Goal: Task Accomplishment & Management: Manage account settings

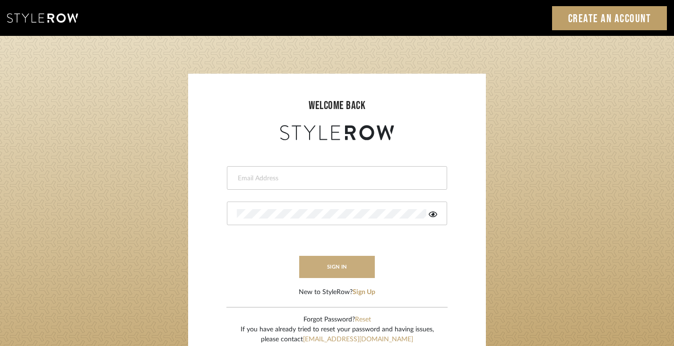
type input "[PERSON_NAME][EMAIL_ADDRESS][DOMAIN_NAME]"
click at [320, 268] on button "sign in" at bounding box center [337, 267] width 76 height 22
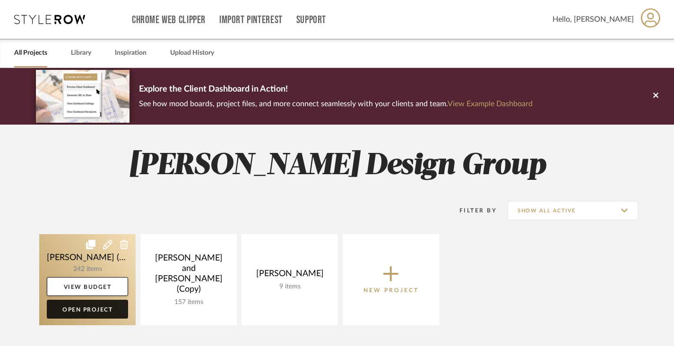
click at [95, 310] on link "Open Project" at bounding box center [87, 309] width 81 height 19
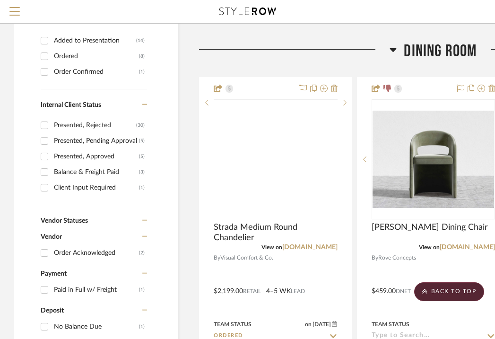
scroll to position [394, 0]
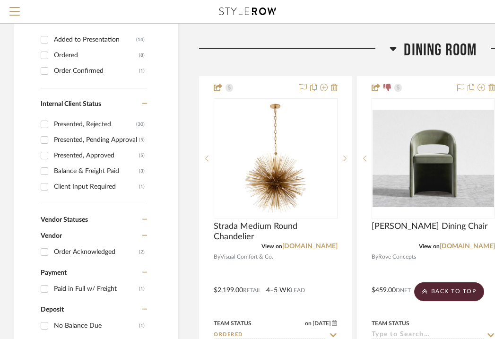
click at [394, 45] on icon at bounding box center [392, 48] width 7 height 11
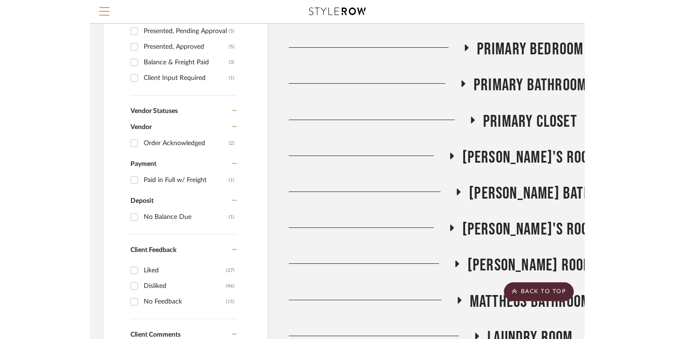
scroll to position [510, 0]
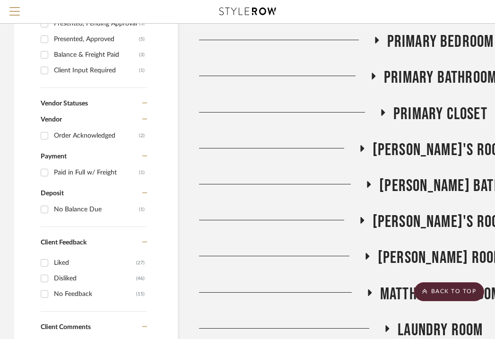
click at [400, 257] on span "Matheus's Room" at bounding box center [441, 258] width 126 height 20
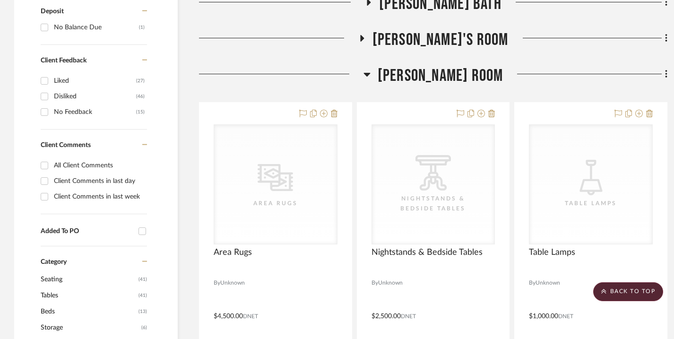
scroll to position [753, 0]
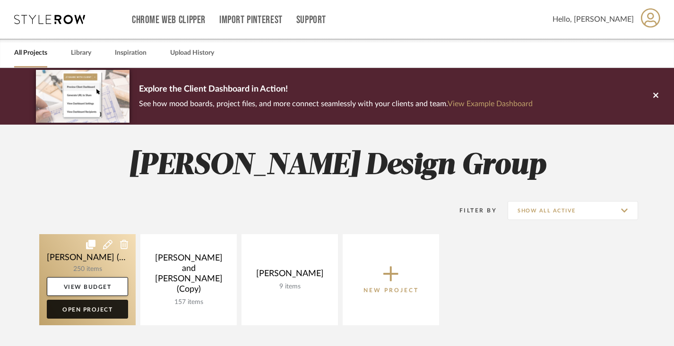
click at [101, 308] on link "Open Project" at bounding box center [87, 309] width 81 height 19
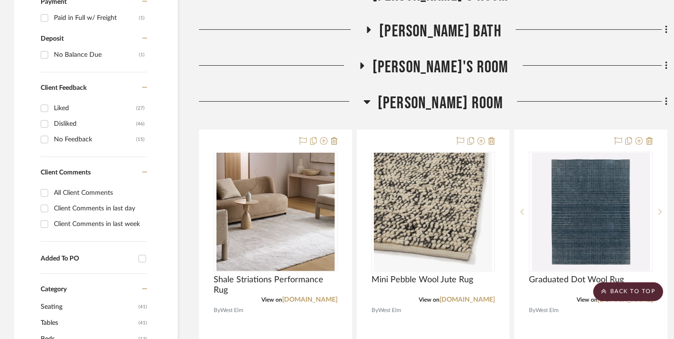
scroll to position [716, 0]
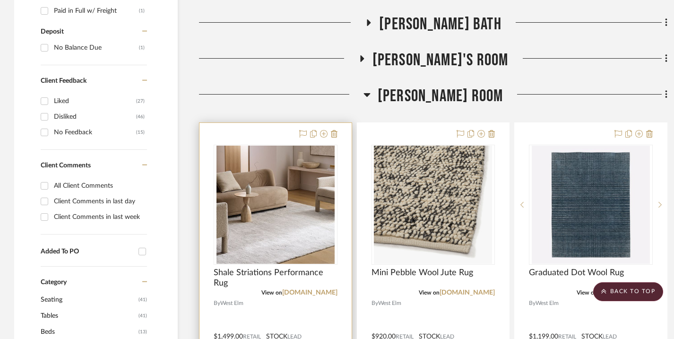
click at [271, 141] on div at bounding box center [275, 330] width 152 height 414
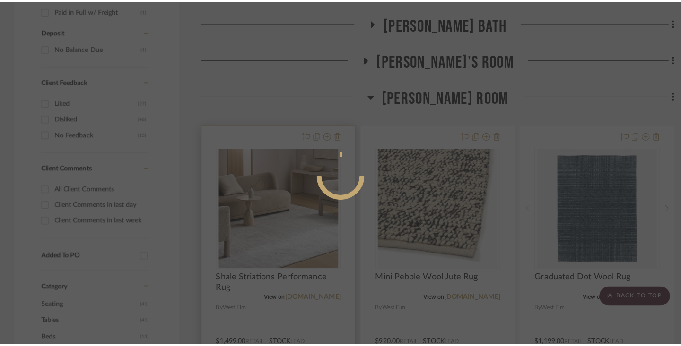
scroll to position [0, 0]
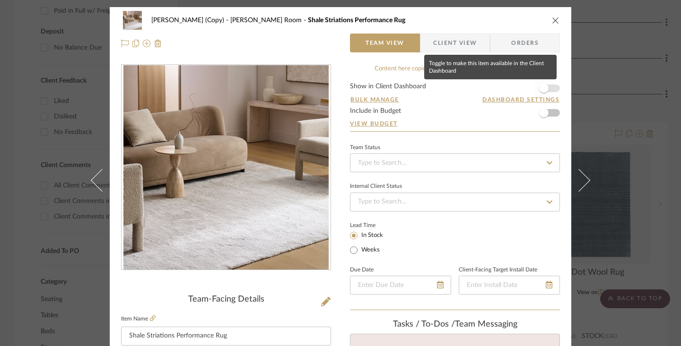
click at [541, 90] on span "button" at bounding box center [543, 88] width 9 height 9
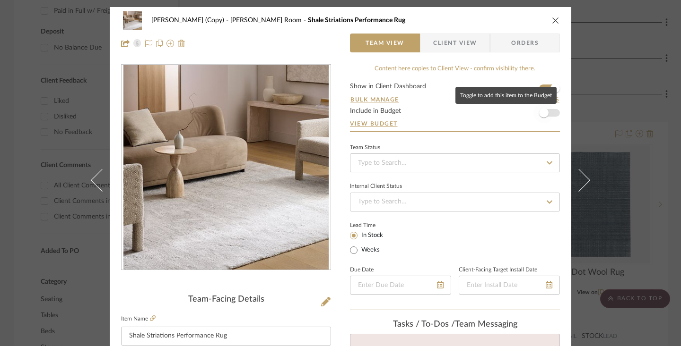
click at [541, 115] on span "button" at bounding box center [543, 112] width 9 height 9
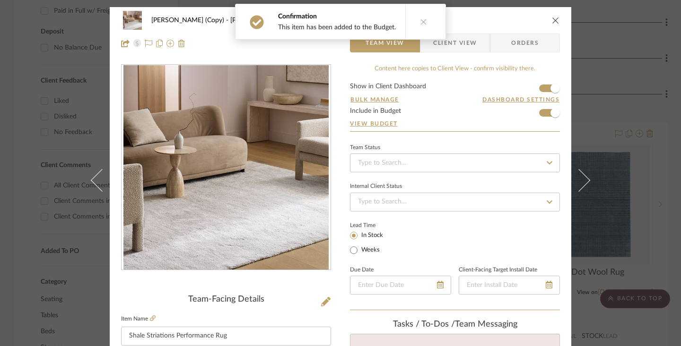
click at [459, 47] on span "Client View" at bounding box center [454, 43] width 43 height 19
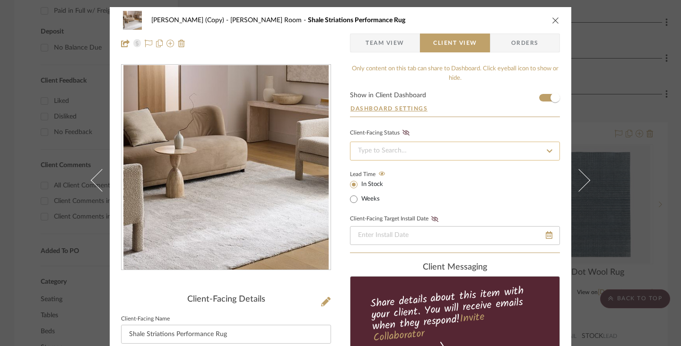
click at [416, 149] on input at bounding box center [455, 151] width 210 height 19
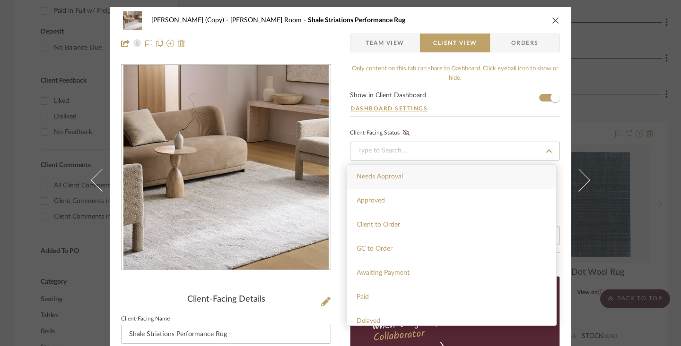
click at [403, 178] on div "Needs Approval" at bounding box center [451, 177] width 209 height 24
type input "9/19/2025"
type input "Needs Approval"
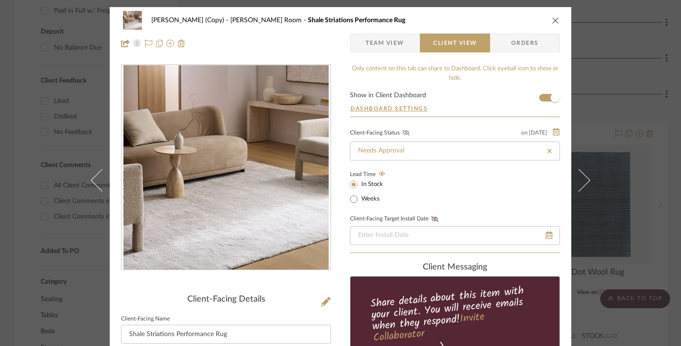
click at [404, 132] on icon at bounding box center [405, 133] width 7 height 6
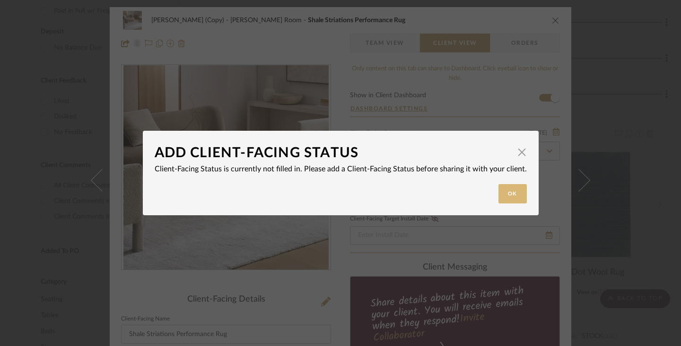
click at [508, 193] on button "Ok" at bounding box center [512, 193] width 28 height 19
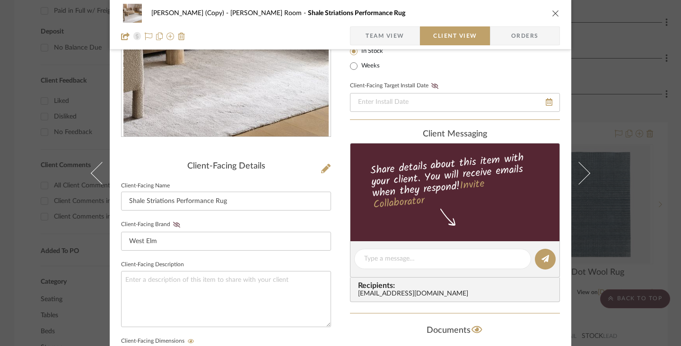
scroll to position [153, 0]
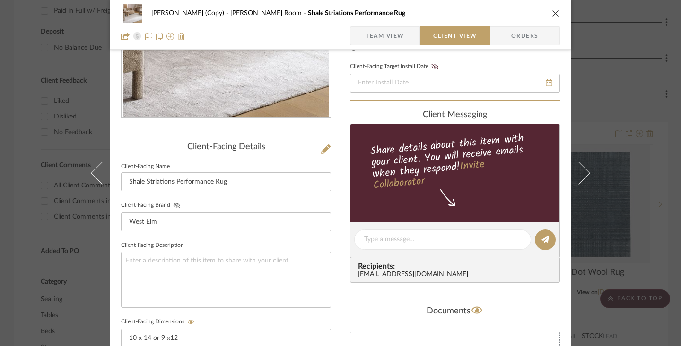
click at [173, 206] on icon at bounding box center [176, 206] width 7 height 6
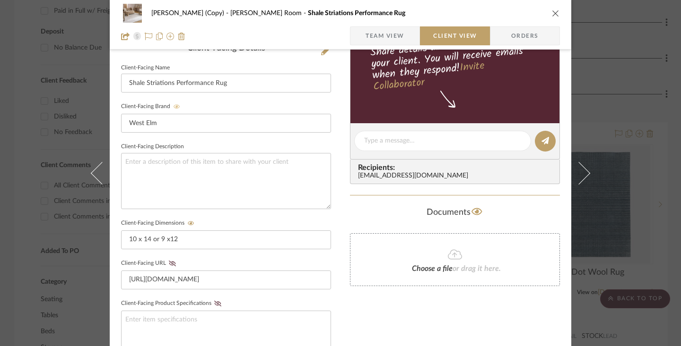
scroll to position [267, 0]
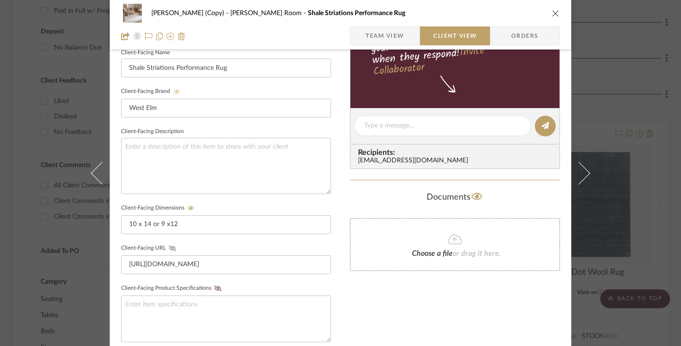
click at [172, 249] on icon at bounding box center [172, 249] width 7 height 6
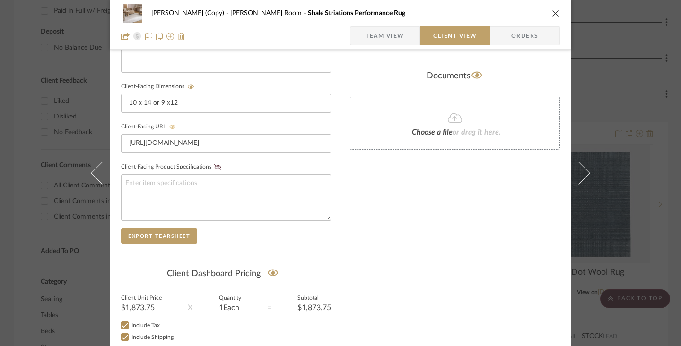
scroll to position [447, 0]
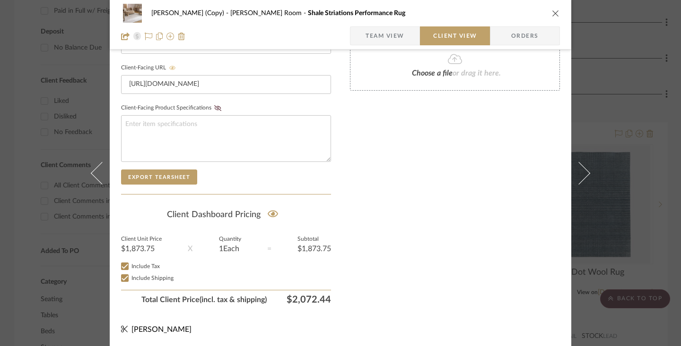
click at [552, 14] on icon "close" at bounding box center [556, 13] width 8 height 8
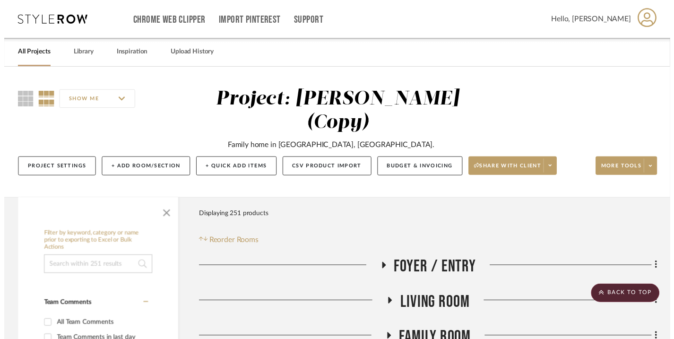
scroll to position [716, 0]
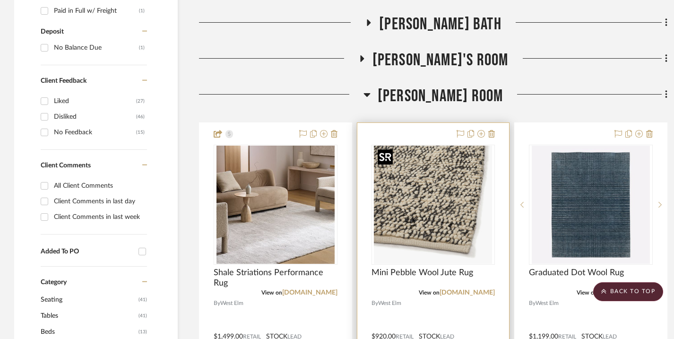
click at [433, 157] on img "0" at bounding box center [433, 205] width 118 height 118
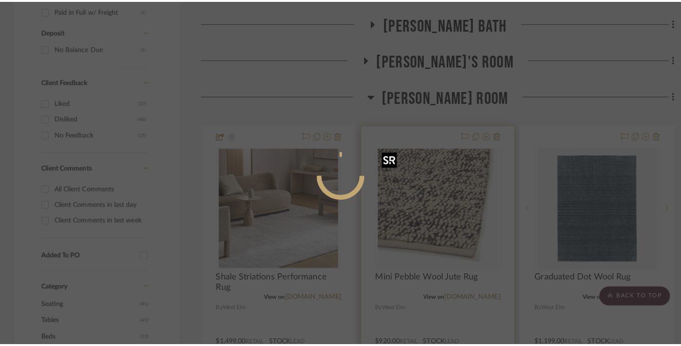
scroll to position [0, 0]
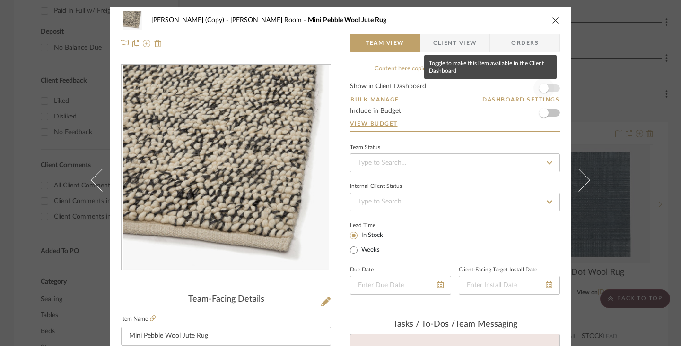
click at [542, 88] on span "button" at bounding box center [543, 88] width 9 height 9
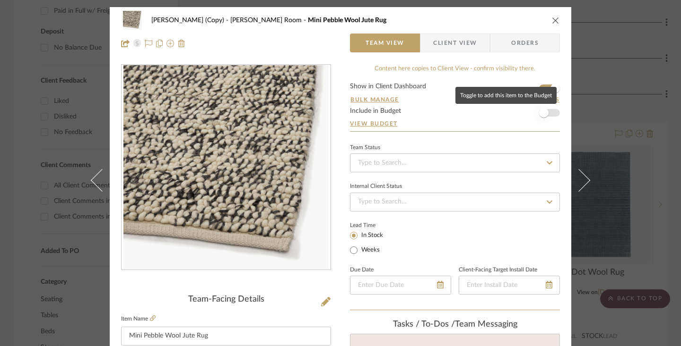
click at [544, 111] on span "button" at bounding box center [543, 112] width 9 height 9
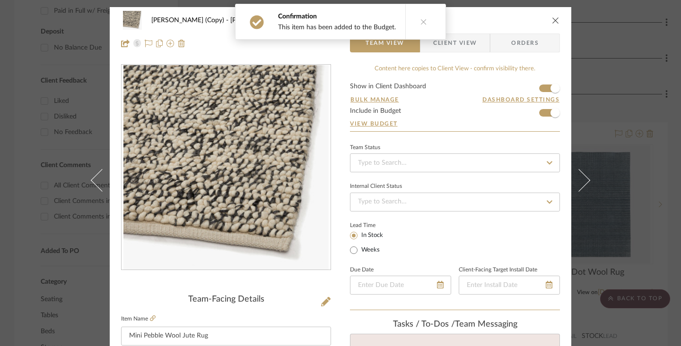
click at [471, 46] on span "Client View" at bounding box center [454, 43] width 43 height 19
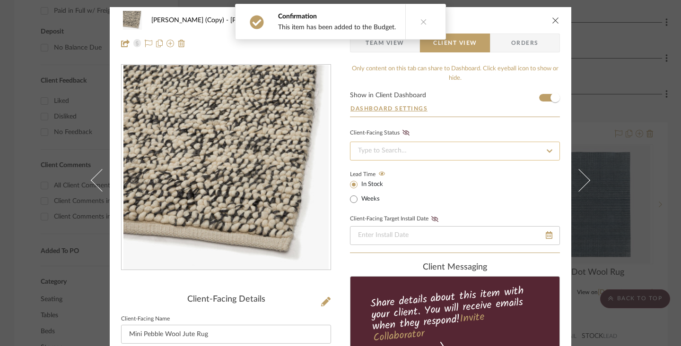
click at [416, 149] on input at bounding box center [455, 151] width 210 height 19
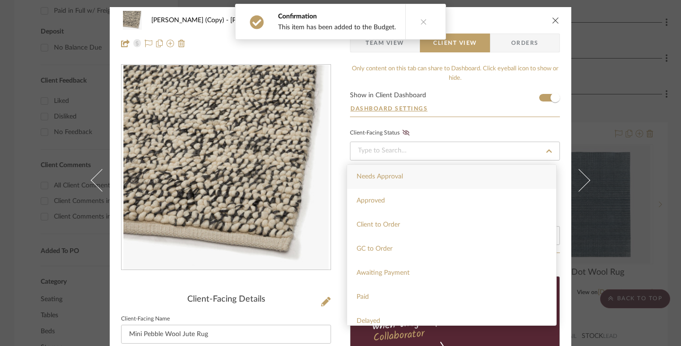
click at [400, 174] on span "Needs Approval" at bounding box center [379, 176] width 46 height 7
type input "9/19/2025"
type input "Needs Approval"
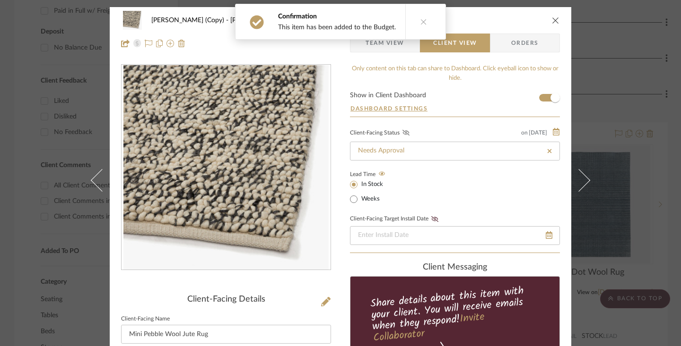
click at [403, 134] on icon at bounding box center [405, 133] width 7 height 6
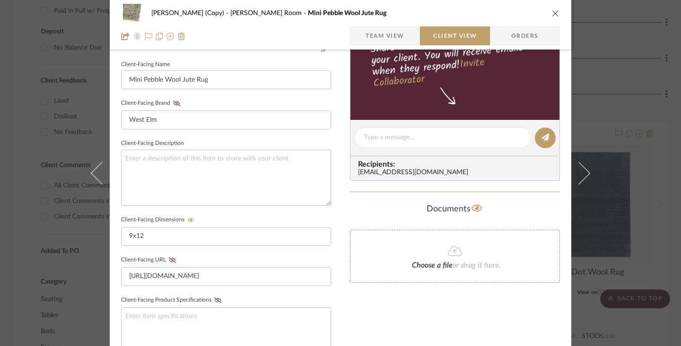
scroll to position [254, 0]
click at [174, 105] on icon at bounding box center [176, 105] width 7 height 6
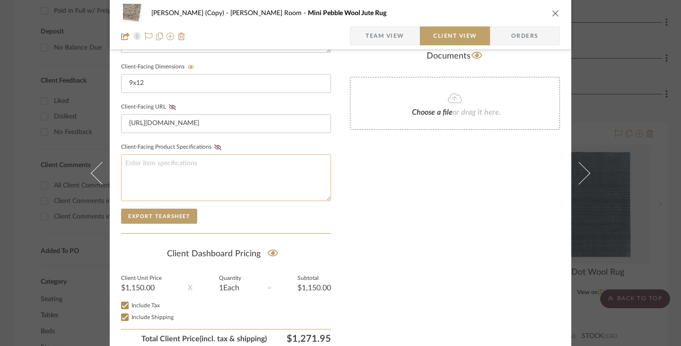
scroll to position [417, 0]
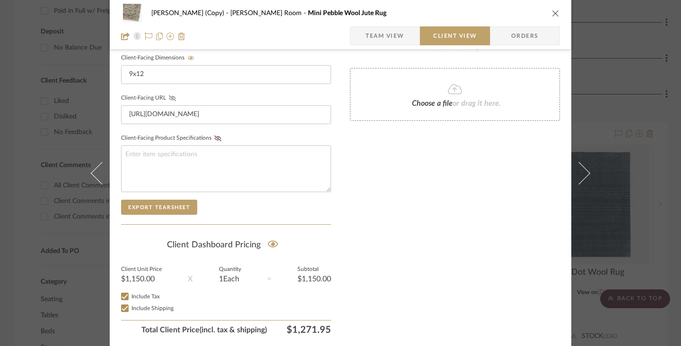
click at [171, 98] on icon at bounding box center [172, 98] width 7 height 6
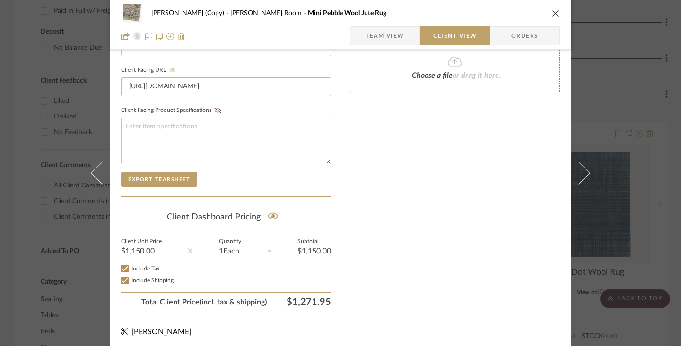
scroll to position [447, 0]
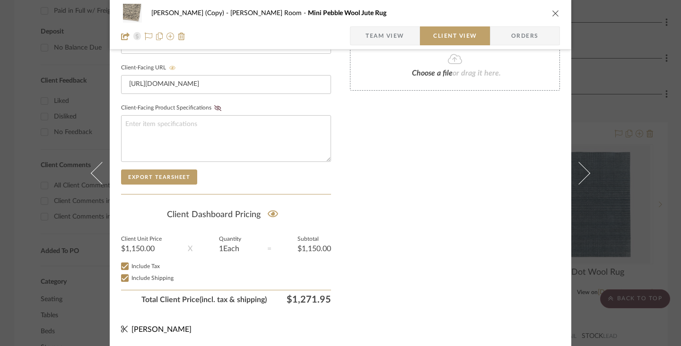
click at [554, 12] on icon "close" at bounding box center [556, 13] width 8 height 8
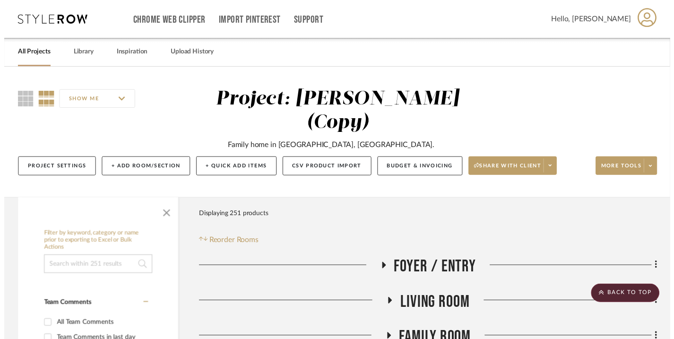
scroll to position [716, 0]
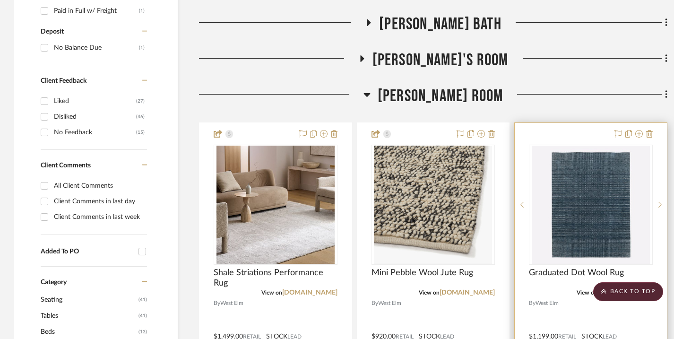
click at [588, 145] on div at bounding box center [591, 205] width 124 height 120
click at [581, 269] on span "Graduated Dot Wool Rug" at bounding box center [576, 273] width 95 height 10
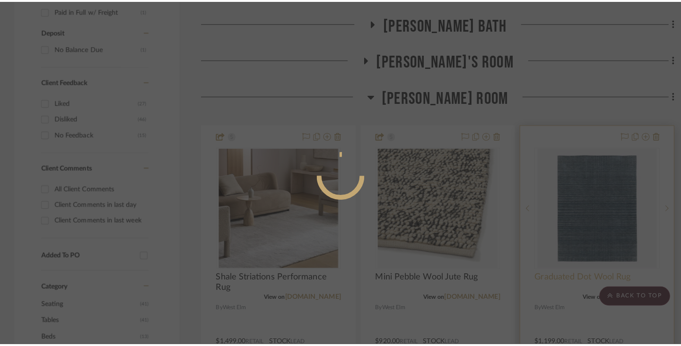
scroll to position [0, 0]
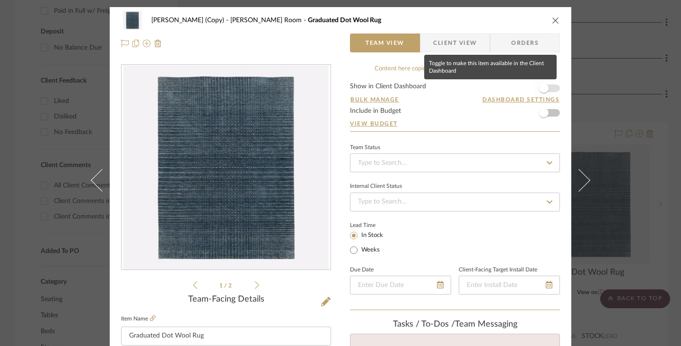
click at [541, 87] on span "button" at bounding box center [543, 88] width 9 height 9
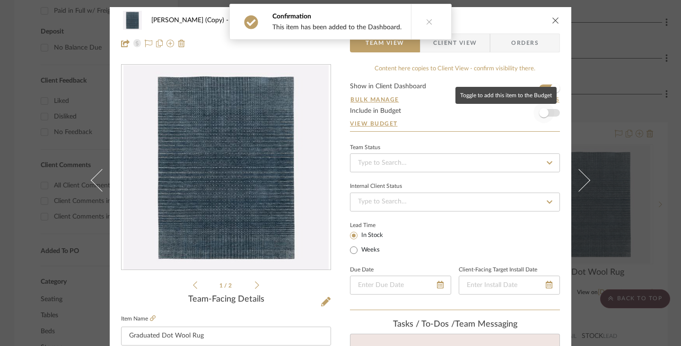
click at [543, 112] on span "button" at bounding box center [543, 112] width 9 height 9
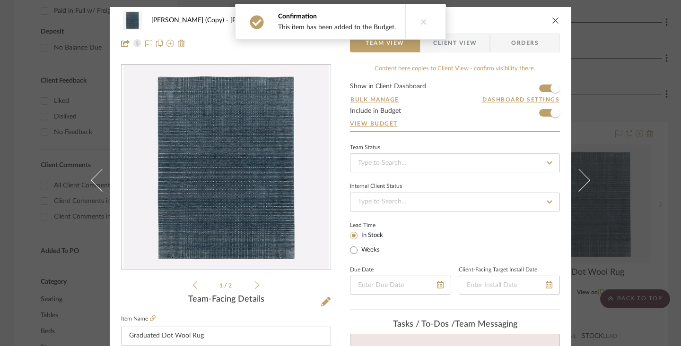
click at [470, 40] on span "Client View" at bounding box center [454, 43] width 43 height 19
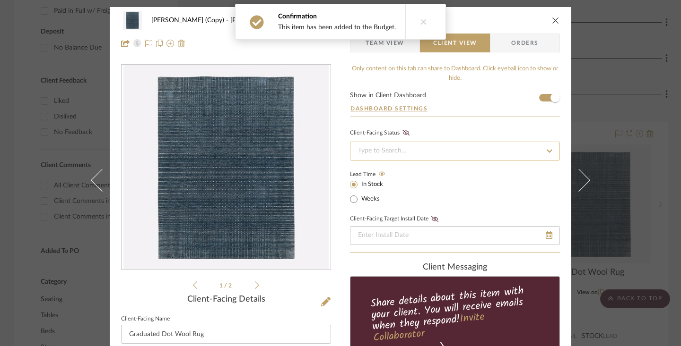
click at [410, 148] on input at bounding box center [455, 151] width 210 height 19
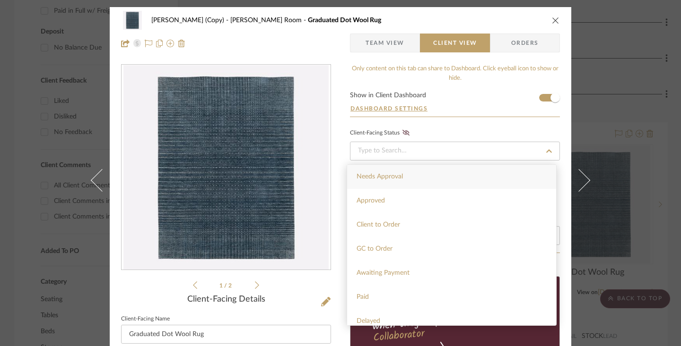
click at [401, 174] on span "Needs Approval" at bounding box center [379, 176] width 46 height 7
type input "9/19/2025"
type input "Needs Approval"
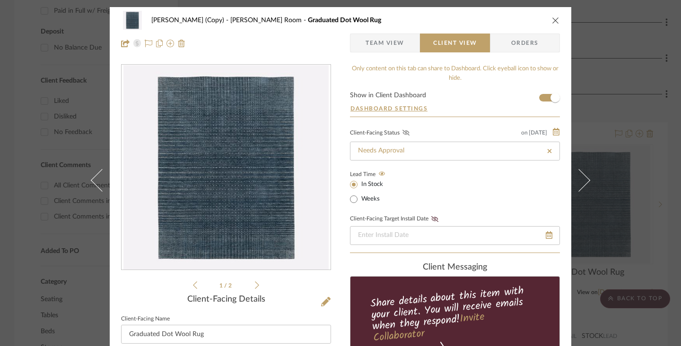
click at [402, 135] on icon at bounding box center [405, 133] width 7 height 6
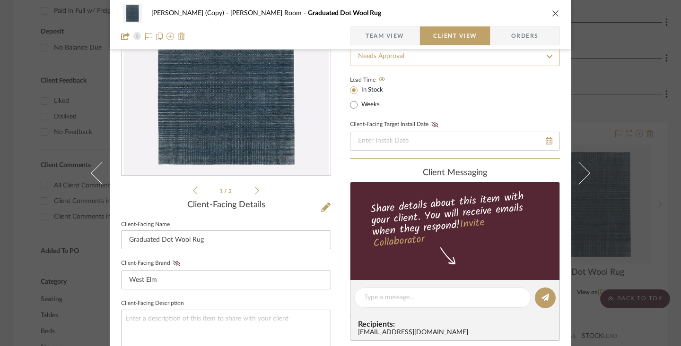
scroll to position [124, 0]
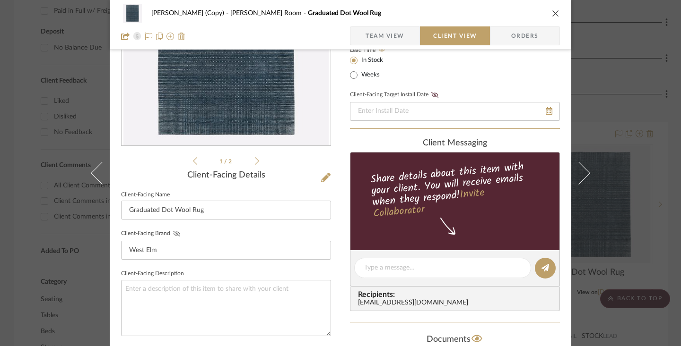
click at [173, 233] on icon at bounding box center [176, 234] width 7 height 6
click at [377, 273] on textarea at bounding box center [442, 268] width 157 height 10
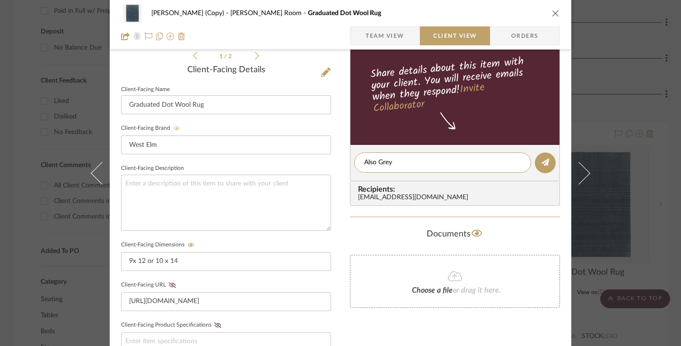
scroll to position [231, 0]
type textarea "Also Grey"
click at [169, 283] on icon at bounding box center [172, 285] width 7 height 6
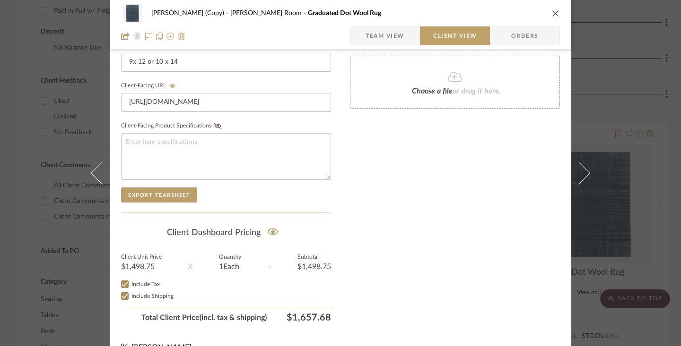
scroll to position [447, 0]
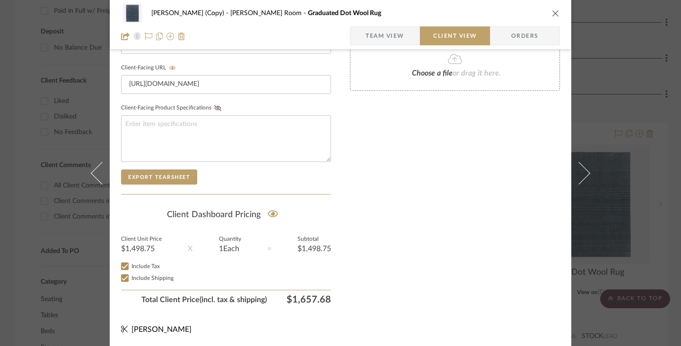
click at [552, 14] on icon "close" at bounding box center [556, 13] width 8 height 8
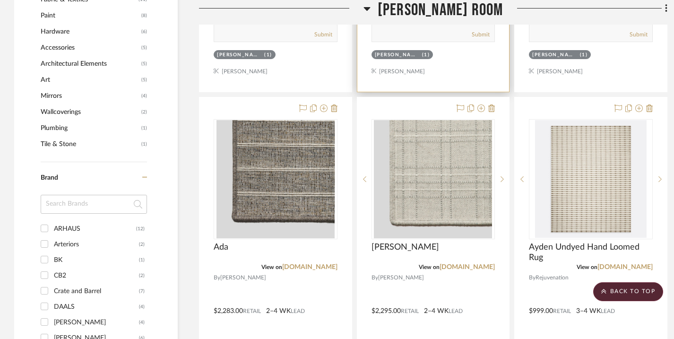
scroll to position [1167, 0]
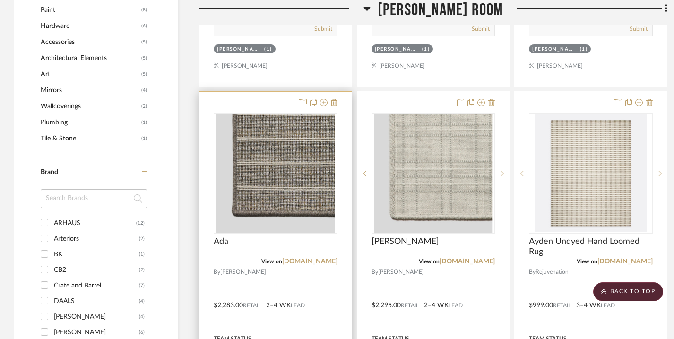
click at [270, 249] on div "Ada" at bounding box center [276, 246] width 124 height 21
click at [287, 131] on img "0" at bounding box center [275, 173] width 118 height 118
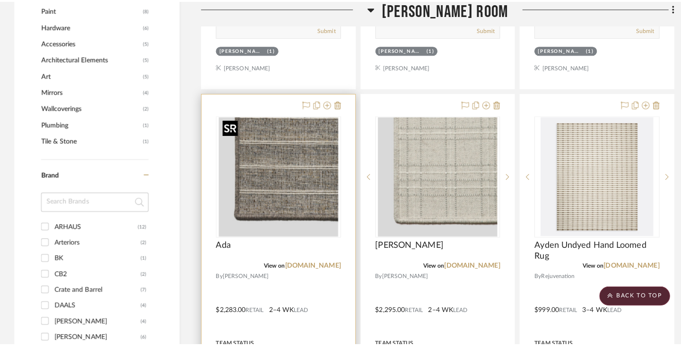
scroll to position [0, 0]
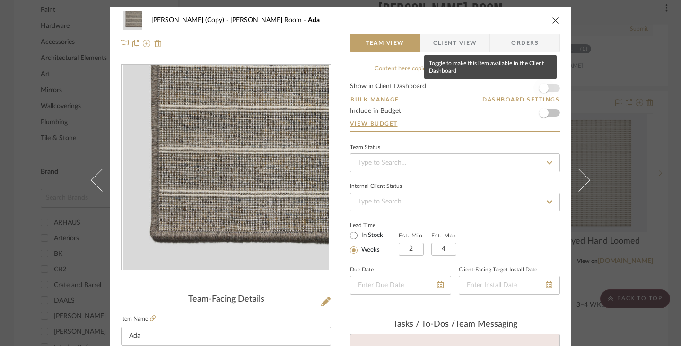
click at [541, 89] on span "button" at bounding box center [543, 88] width 9 height 9
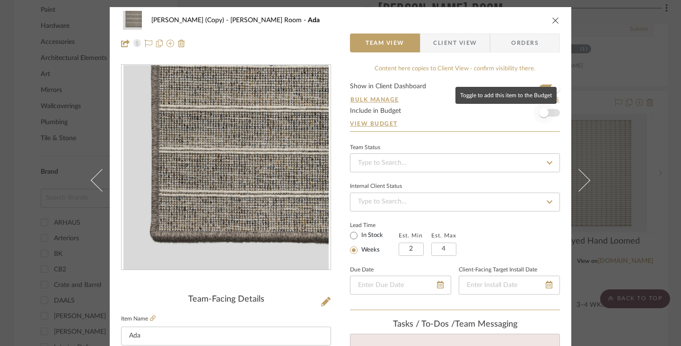
click at [541, 118] on span "button" at bounding box center [543, 113] width 21 height 21
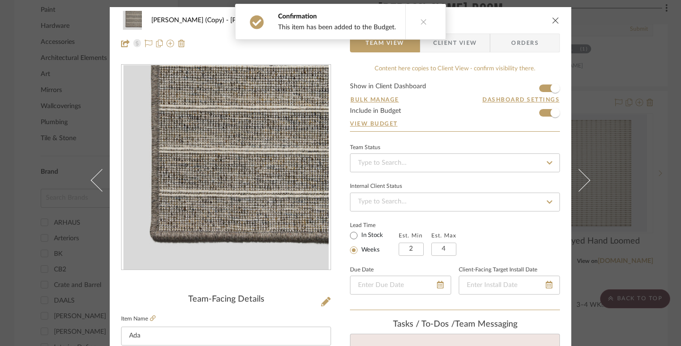
click at [472, 46] on span "Client View" at bounding box center [454, 43] width 43 height 19
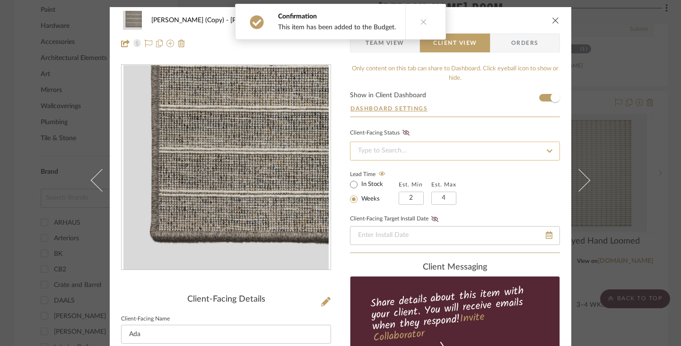
click at [410, 148] on input at bounding box center [455, 151] width 210 height 19
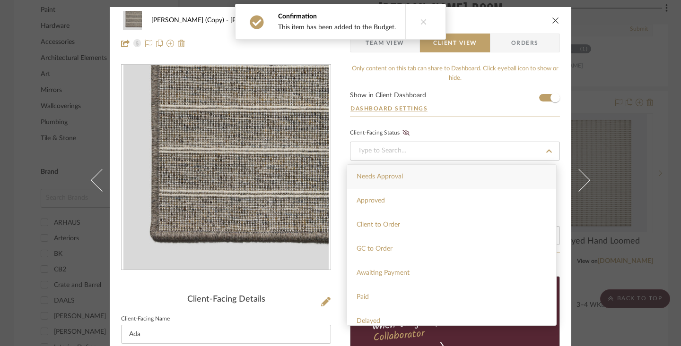
click at [388, 174] on span "Needs Approval" at bounding box center [379, 176] width 46 height 7
type input "9/19/2025"
type input "Needs Approval"
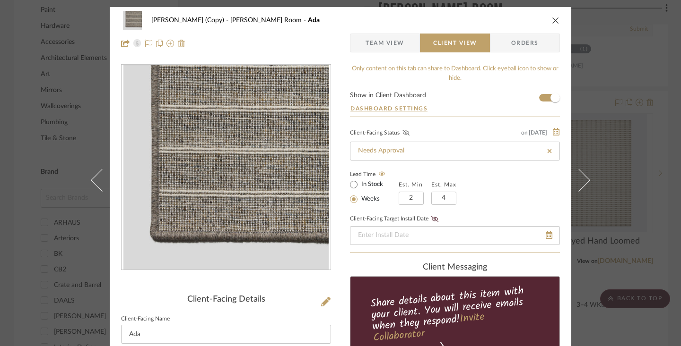
click at [404, 136] on icon at bounding box center [405, 133] width 7 height 6
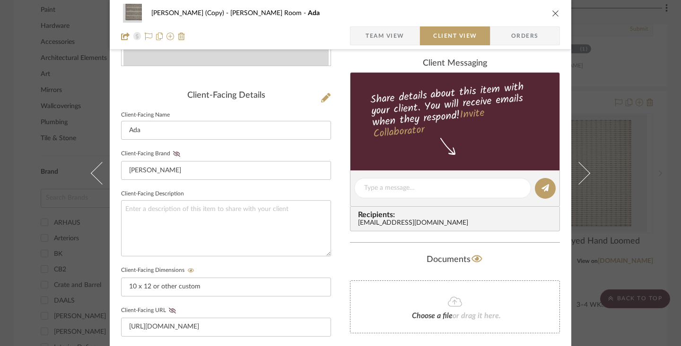
scroll to position [207, 0]
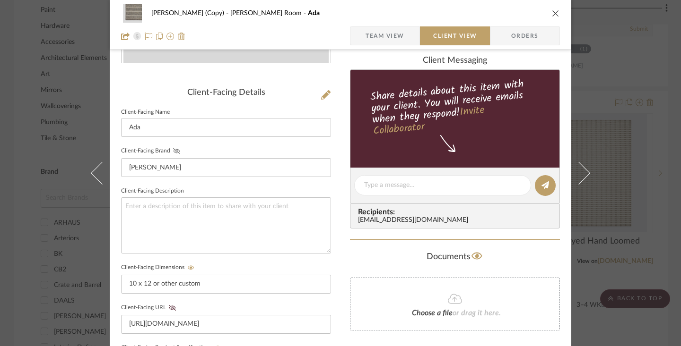
click at [174, 151] on icon at bounding box center [176, 151] width 7 height 6
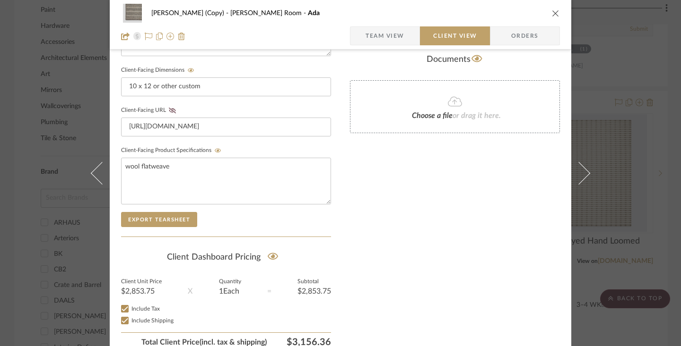
scroll to position [447, 0]
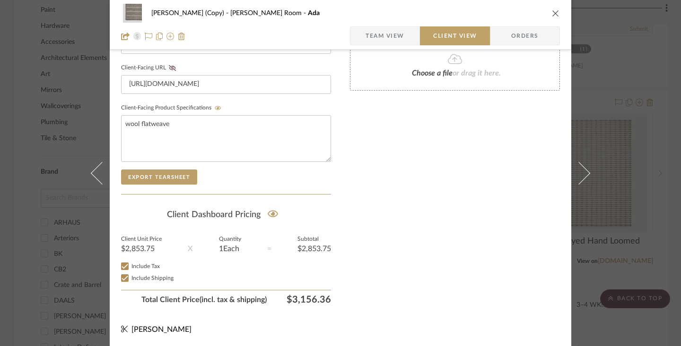
click at [553, 11] on icon "close" at bounding box center [556, 13] width 8 height 8
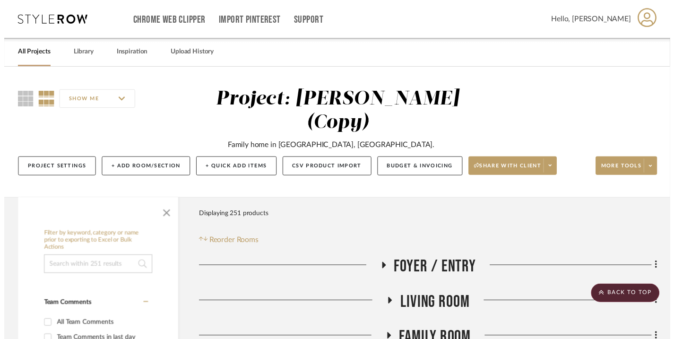
scroll to position [1167, 0]
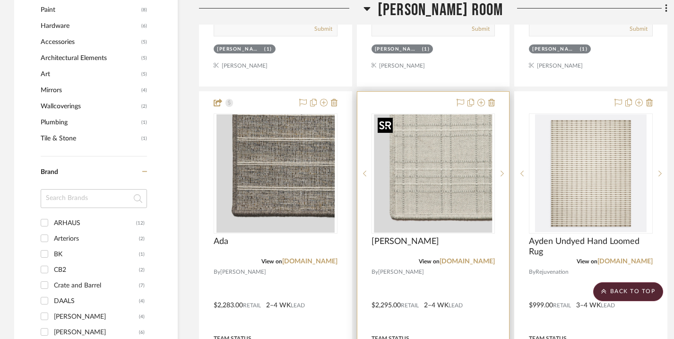
click at [450, 160] on img "0" at bounding box center [433, 173] width 118 height 118
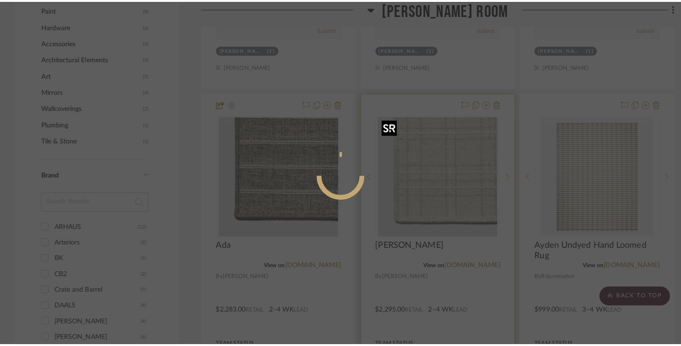
scroll to position [0, 0]
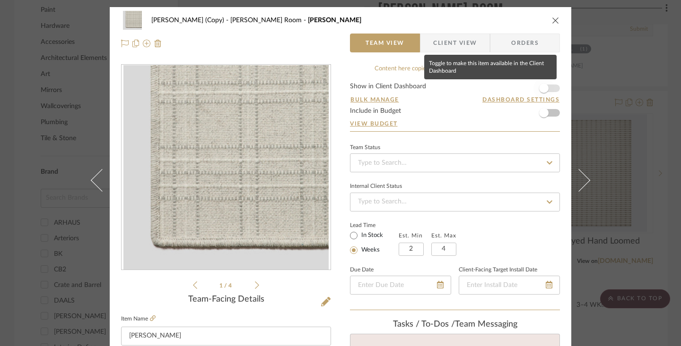
click at [546, 88] on span "button" at bounding box center [543, 88] width 21 height 21
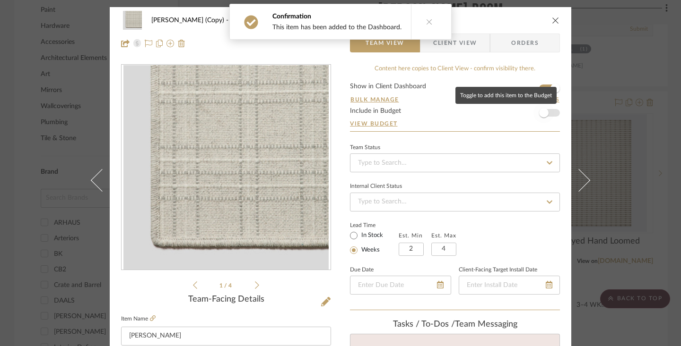
click at [546, 109] on span "button" at bounding box center [543, 113] width 21 height 21
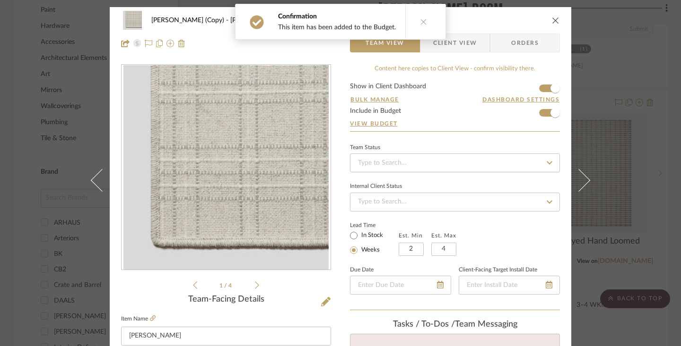
click at [466, 44] on span "Client View" at bounding box center [454, 43] width 43 height 19
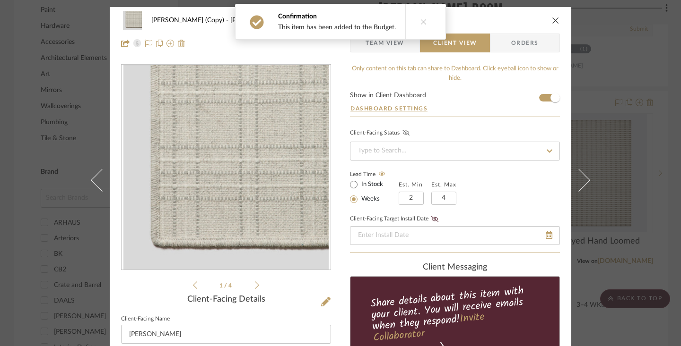
click at [403, 136] on icon at bounding box center [405, 133] width 7 height 6
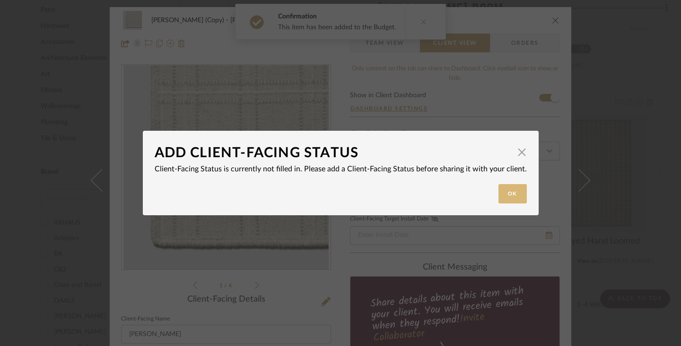
click at [506, 186] on button "Ok" at bounding box center [512, 193] width 28 height 19
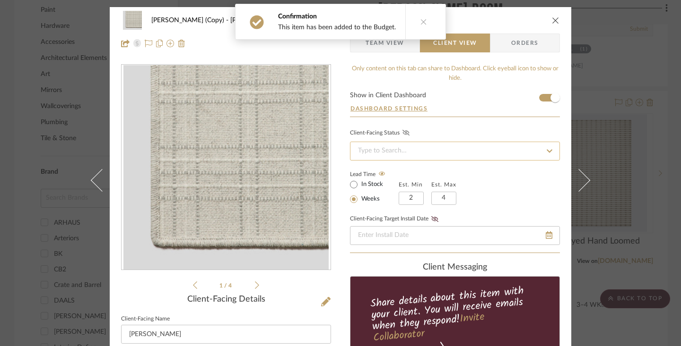
click at [435, 145] on input at bounding box center [455, 151] width 210 height 19
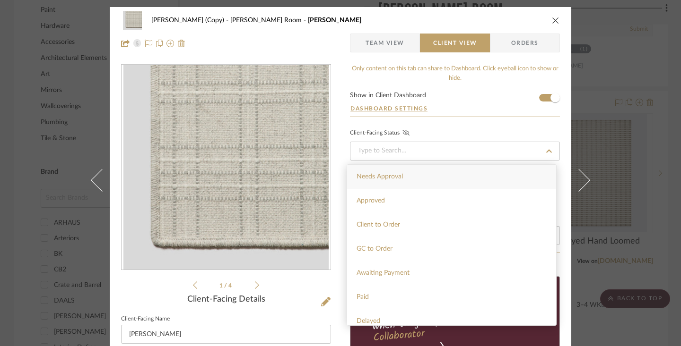
click at [397, 182] on div "Needs Approval" at bounding box center [451, 177] width 209 height 24
type input "9/19/2025"
type input "Needs Approval"
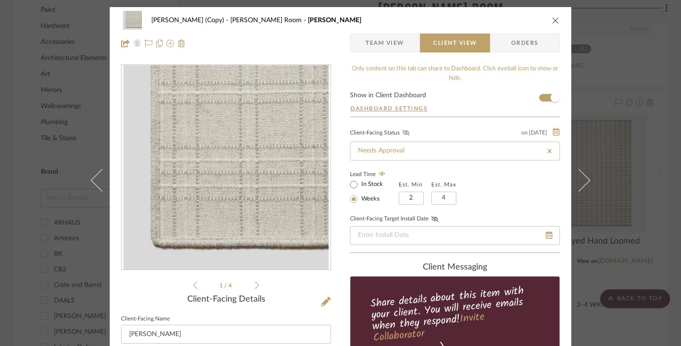
click at [402, 133] on icon at bounding box center [405, 133] width 7 height 6
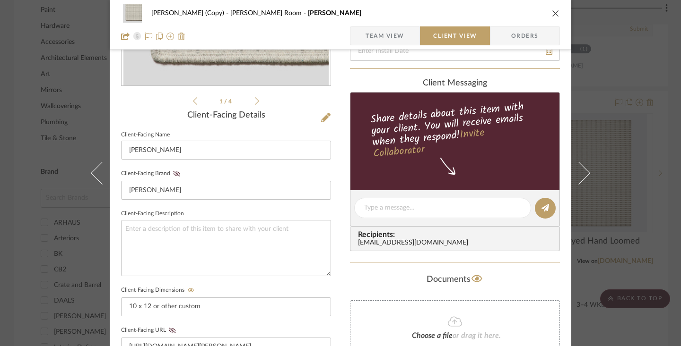
scroll to position [184, 0]
click at [173, 174] on icon at bounding box center [176, 175] width 7 height 6
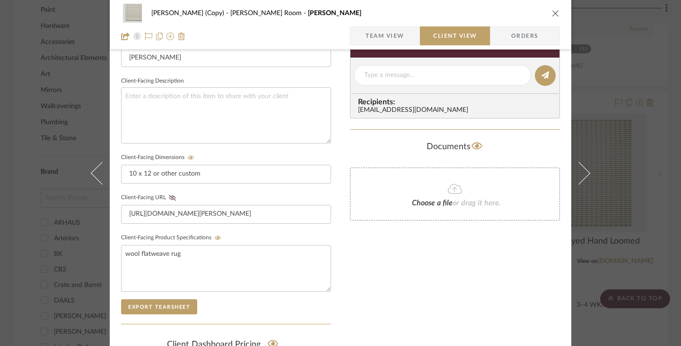
scroll to position [318, 0]
click at [169, 196] on icon at bounding box center [172, 198] width 7 height 6
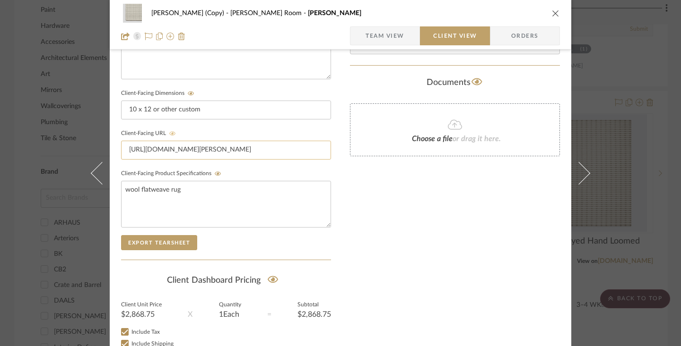
scroll to position [447, 0]
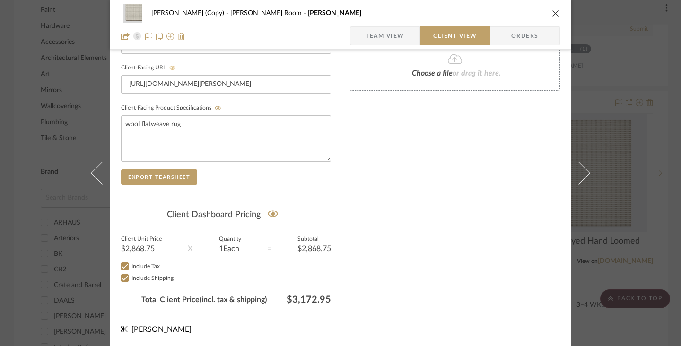
click at [553, 12] on icon "close" at bounding box center [556, 13] width 8 height 8
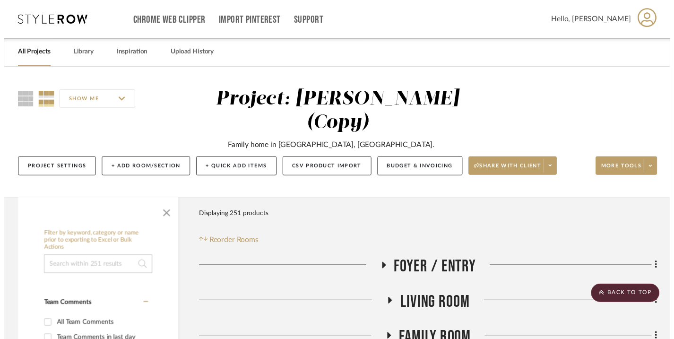
scroll to position [1167, 0]
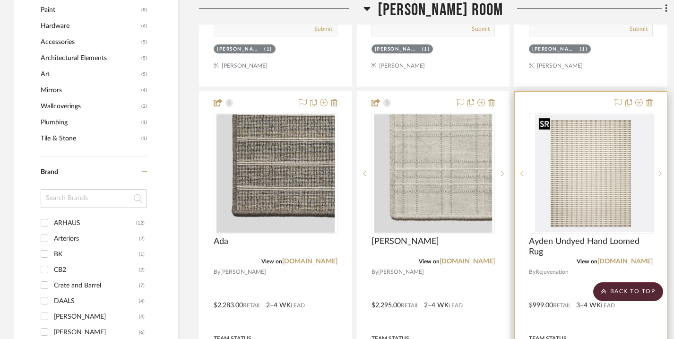
click at [588, 159] on img "0" at bounding box center [598, 173] width 112 height 118
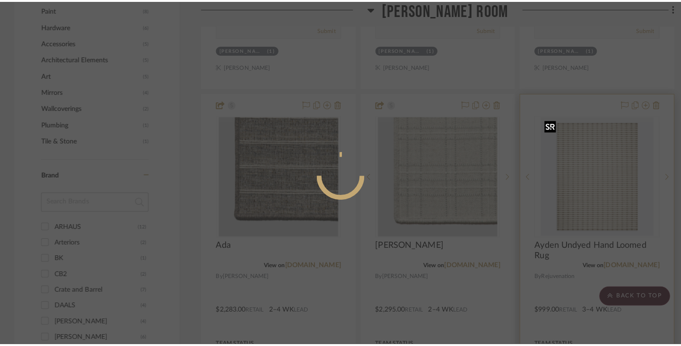
scroll to position [0, 0]
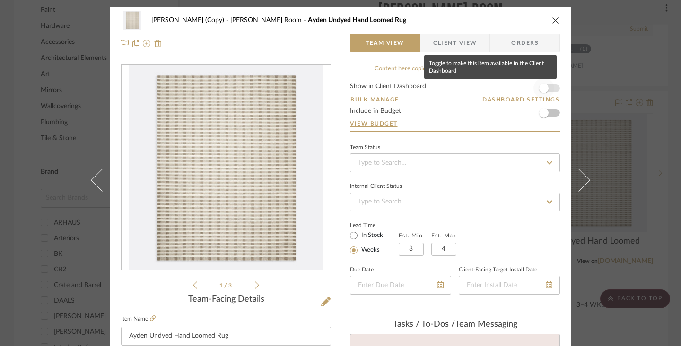
click at [544, 90] on span "button" at bounding box center [543, 88] width 9 height 9
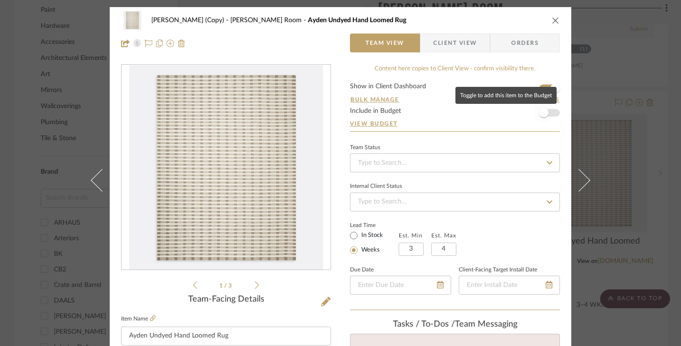
click at [544, 111] on span "button" at bounding box center [543, 112] width 9 height 9
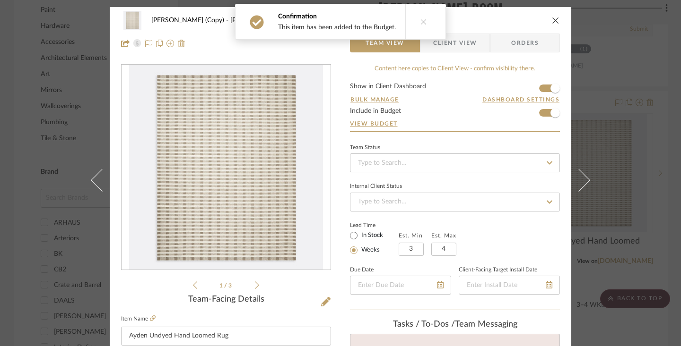
click at [472, 49] on span "Client View" at bounding box center [454, 43] width 43 height 19
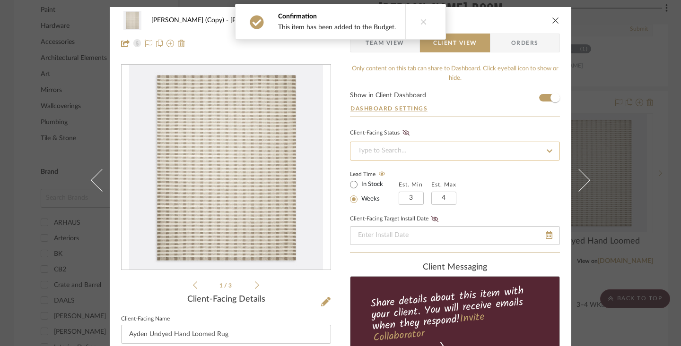
click at [432, 155] on input at bounding box center [455, 151] width 210 height 19
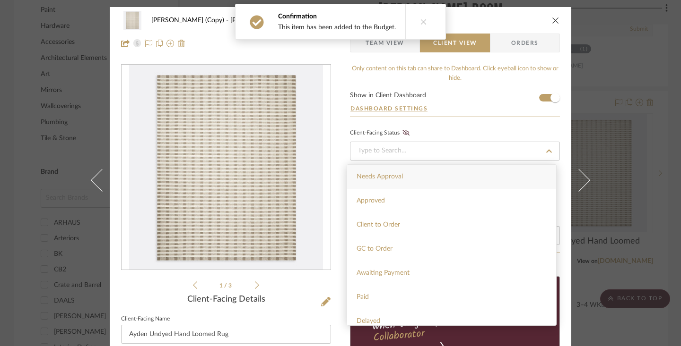
click at [416, 174] on div "Needs Approval" at bounding box center [451, 177] width 209 height 24
type input "9/19/2025"
type input "Needs Approval"
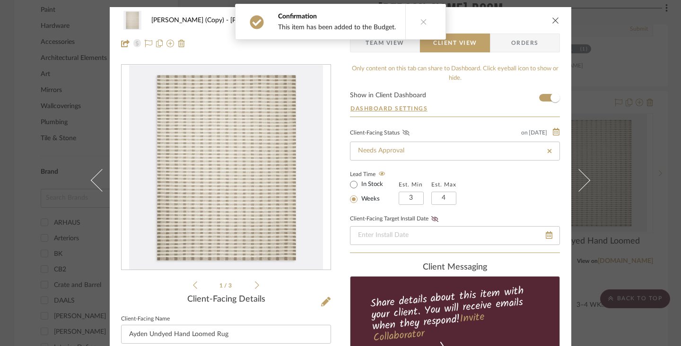
click at [404, 135] on icon at bounding box center [405, 133] width 7 height 6
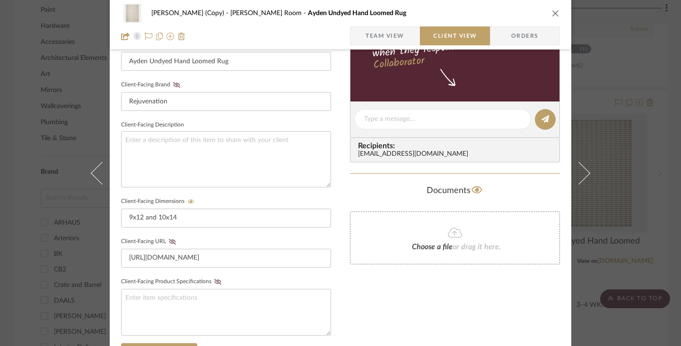
scroll to position [276, 0]
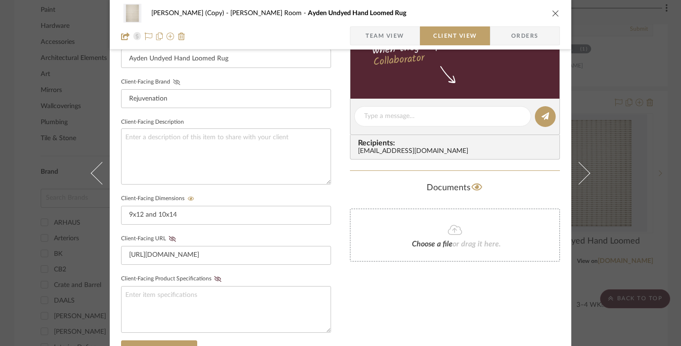
click at [173, 83] on icon at bounding box center [176, 82] width 7 height 6
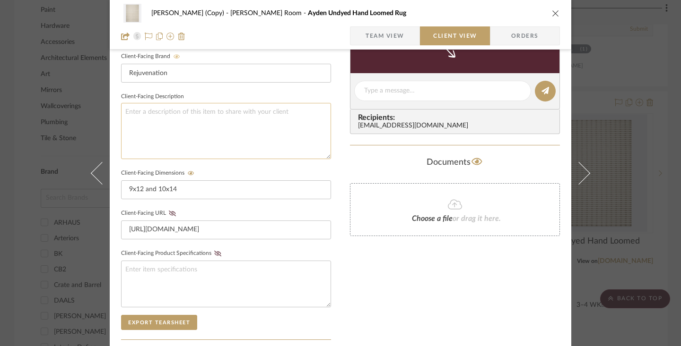
scroll to position [306, 0]
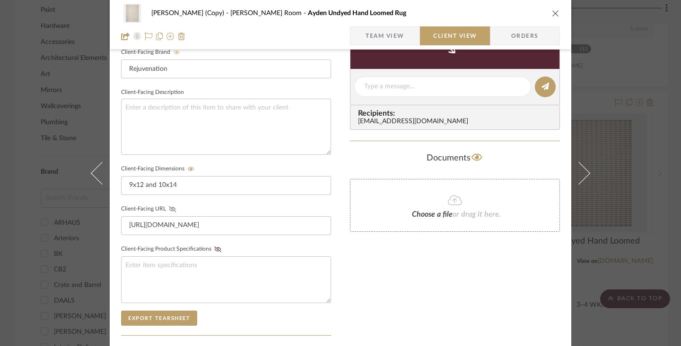
click at [169, 208] on icon at bounding box center [172, 210] width 7 height 6
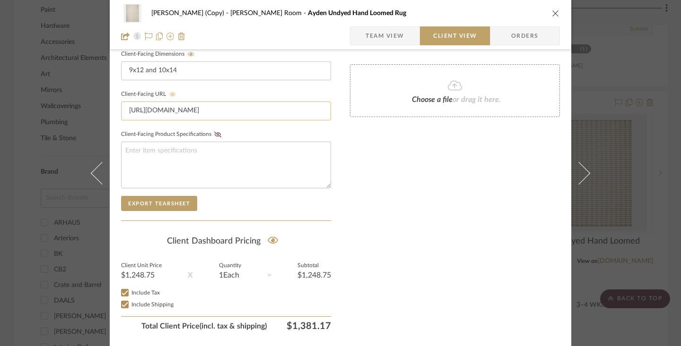
scroll to position [421, 0]
click at [553, 12] on icon "close" at bounding box center [556, 13] width 8 height 8
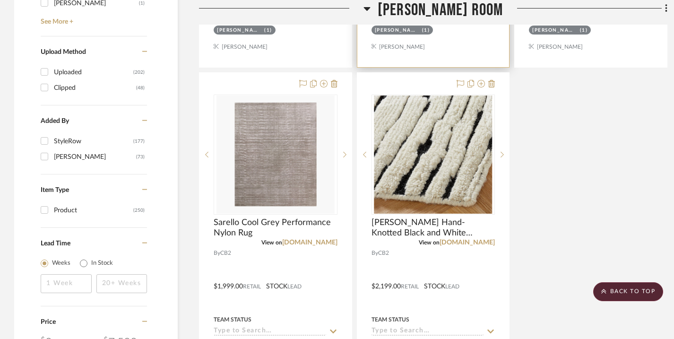
scroll to position [1606, 0]
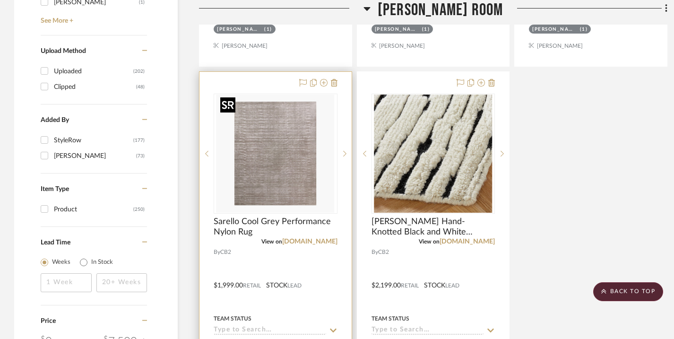
click at [292, 166] on img "0" at bounding box center [275, 154] width 118 height 118
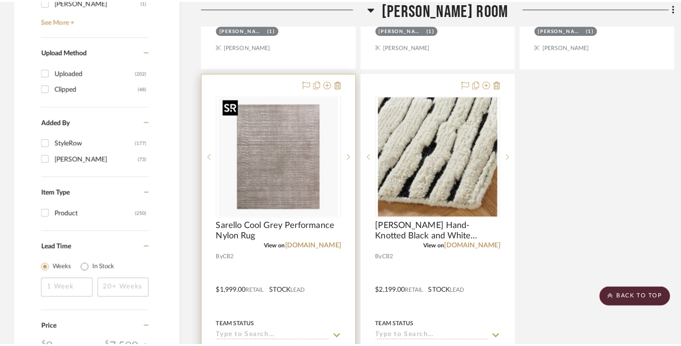
scroll to position [0, 0]
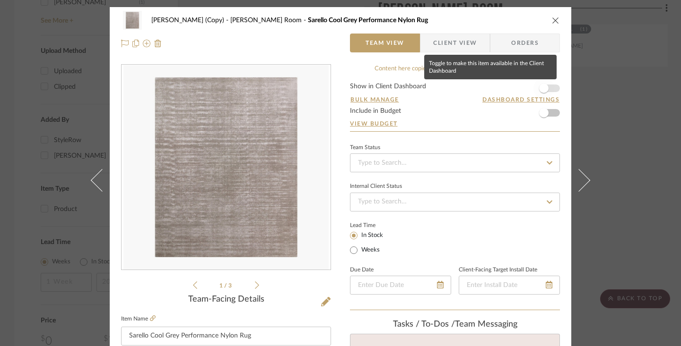
click at [548, 88] on span "button" at bounding box center [543, 88] width 21 height 21
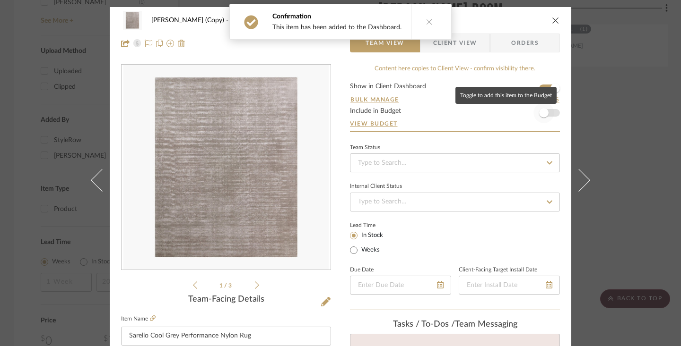
click at [546, 118] on span "button" at bounding box center [543, 113] width 21 height 21
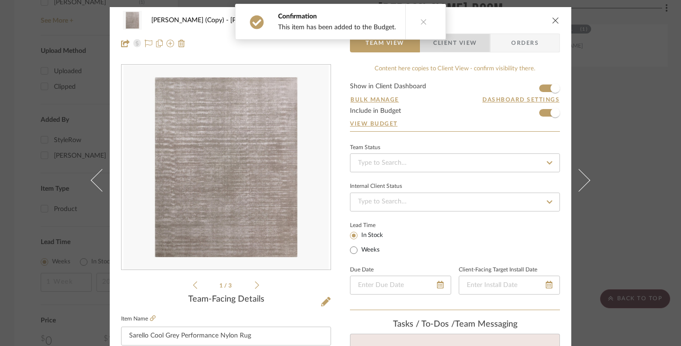
click at [470, 40] on span "Client View" at bounding box center [454, 43] width 43 height 19
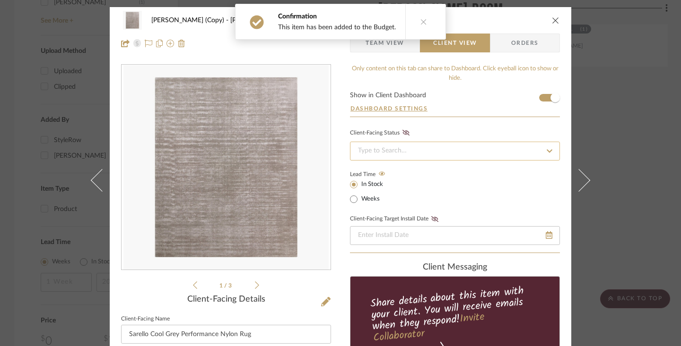
click at [426, 148] on input at bounding box center [455, 151] width 210 height 19
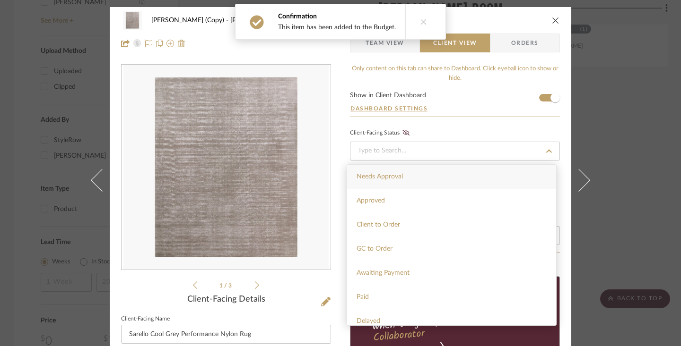
click at [410, 173] on div "Needs Approval" at bounding box center [451, 177] width 209 height 24
type input "9/19/2025"
type input "Needs Approval"
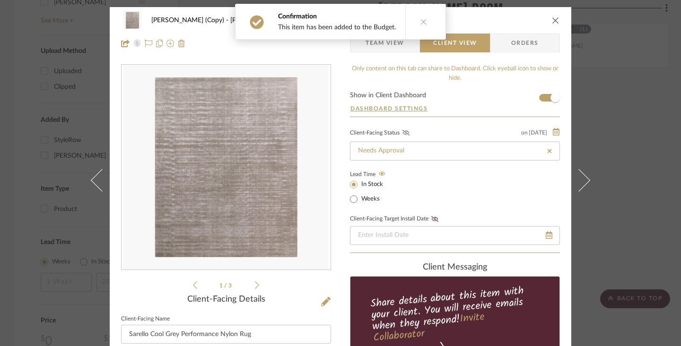
click at [404, 132] on icon at bounding box center [405, 133] width 7 height 6
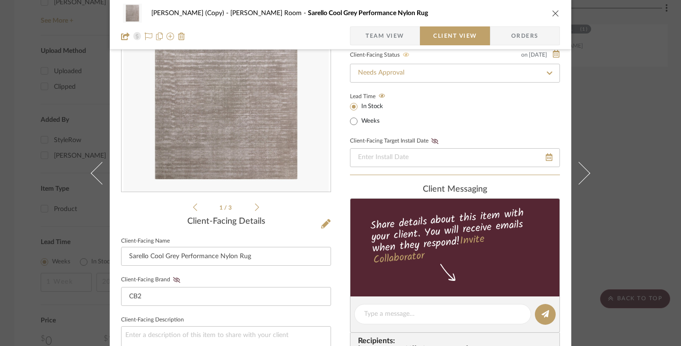
scroll to position [112, 0]
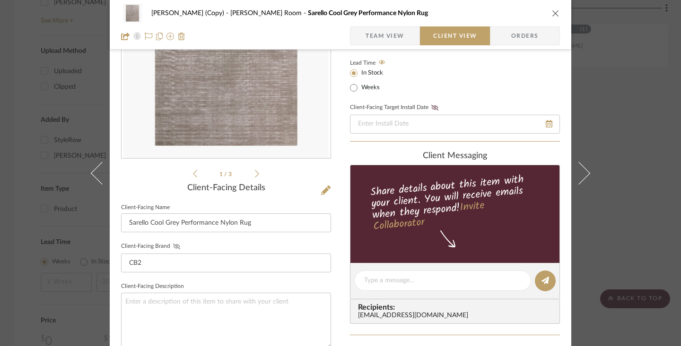
click at [173, 247] on icon at bounding box center [176, 247] width 7 height 6
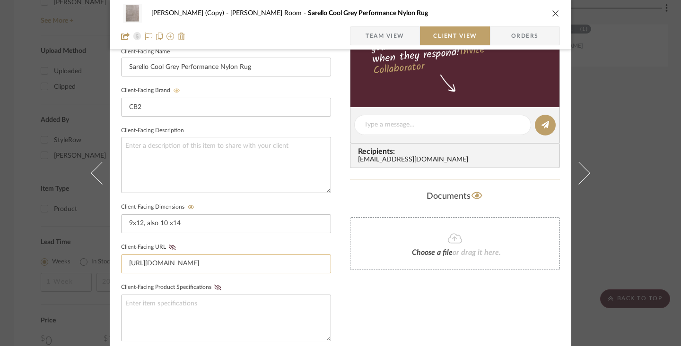
scroll to position [311, 0]
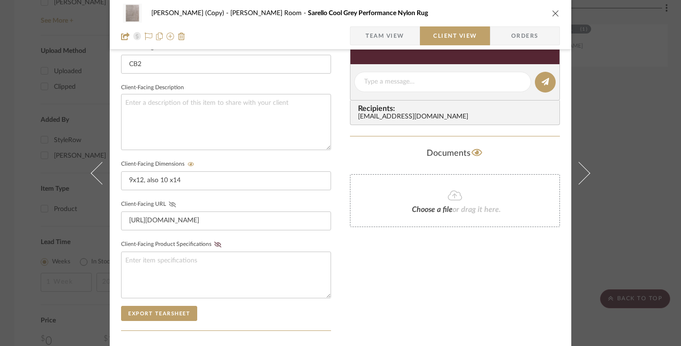
click at [170, 203] on icon at bounding box center [172, 205] width 7 height 6
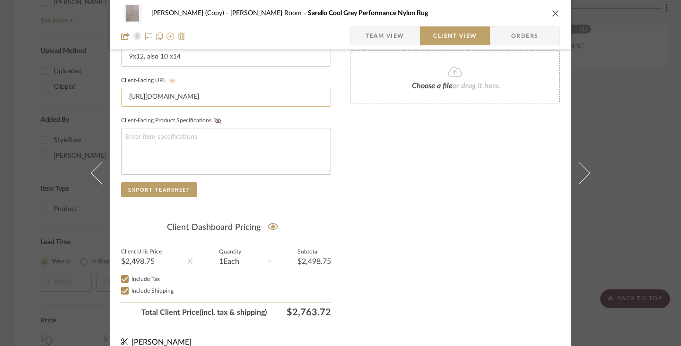
scroll to position [435, 0]
click at [552, 11] on icon "close" at bounding box center [556, 13] width 8 height 8
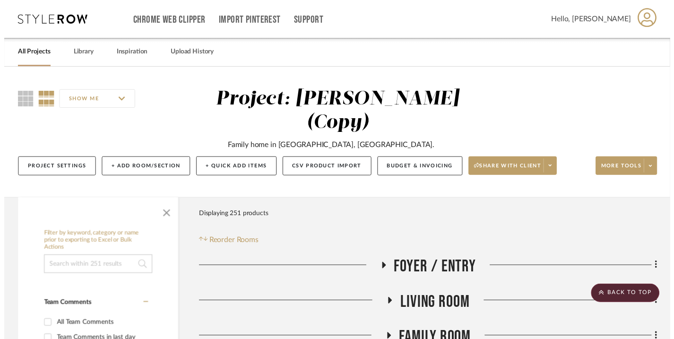
scroll to position [1606, 0]
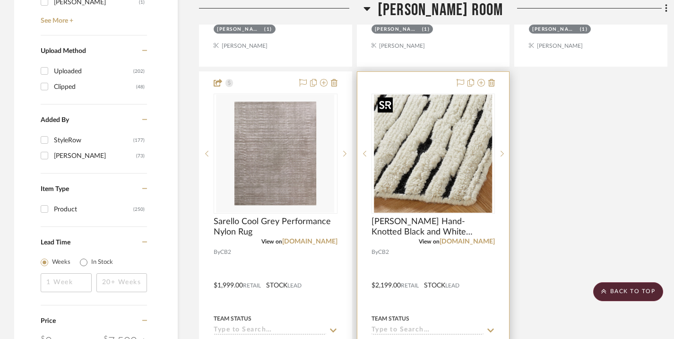
click at [440, 115] on img "0" at bounding box center [433, 154] width 118 height 118
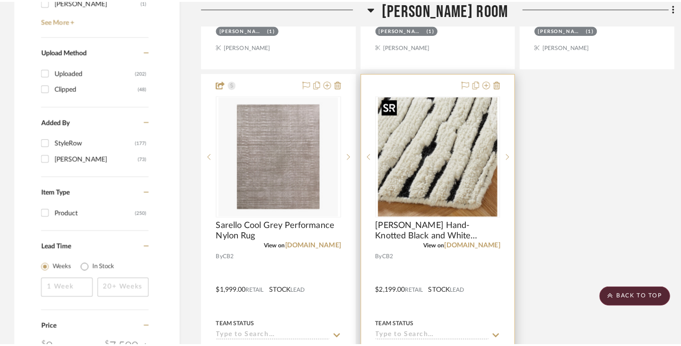
scroll to position [0, 0]
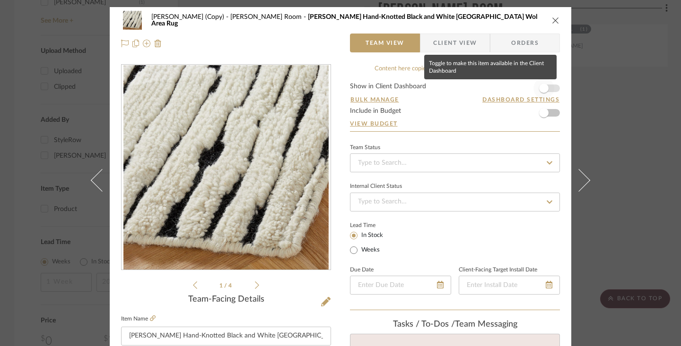
click at [542, 91] on span "button" at bounding box center [543, 88] width 9 height 9
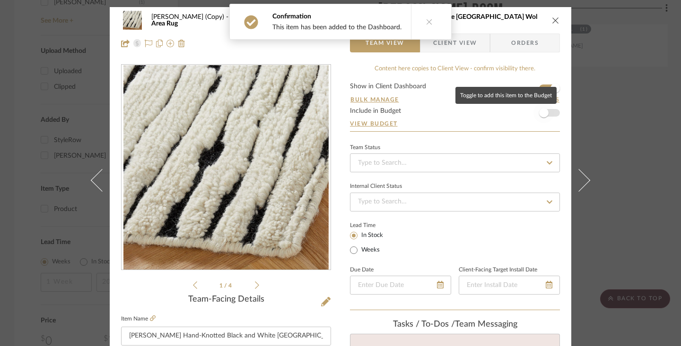
click at [542, 111] on span "button" at bounding box center [543, 112] width 9 height 9
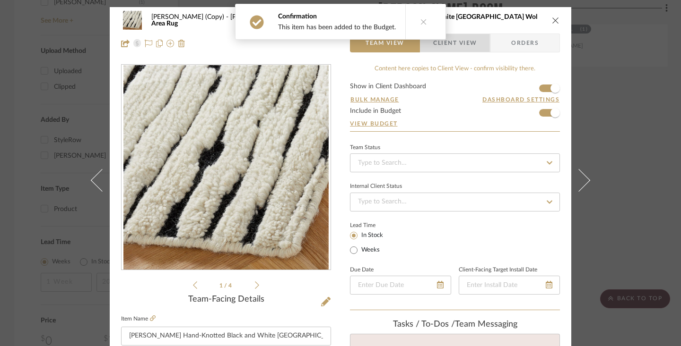
click at [459, 43] on span "Client View" at bounding box center [454, 43] width 43 height 19
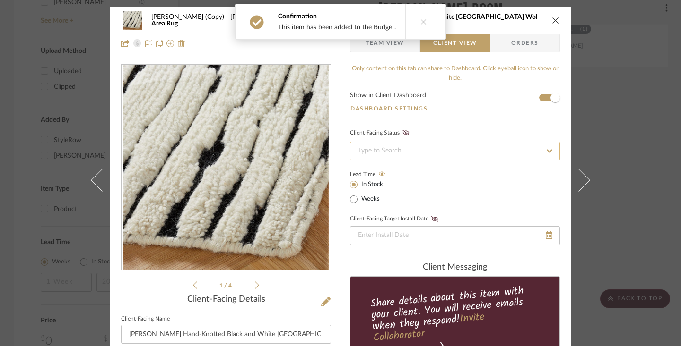
click at [433, 150] on input at bounding box center [455, 151] width 210 height 19
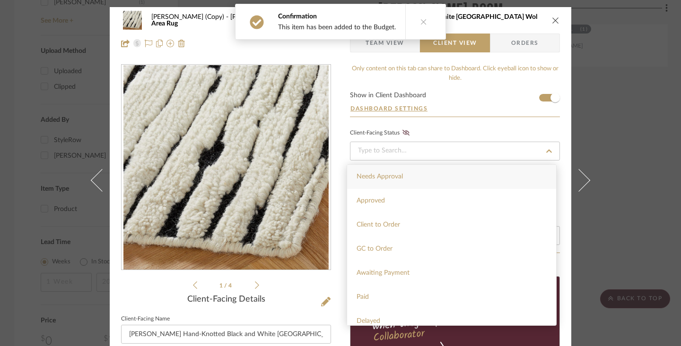
click at [406, 171] on div "Needs Approval" at bounding box center [451, 177] width 209 height 24
type input "9/19/2025"
type input "Needs Approval"
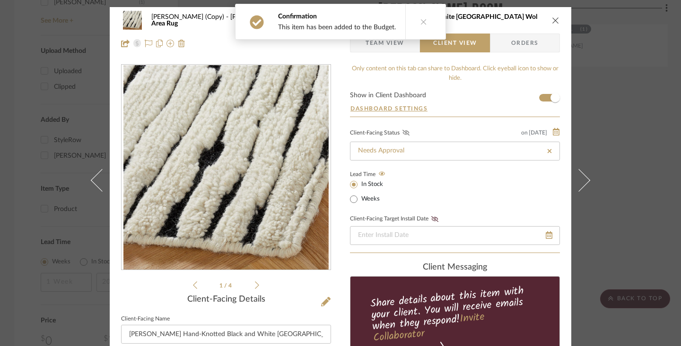
click at [402, 135] on icon at bounding box center [405, 133] width 7 height 6
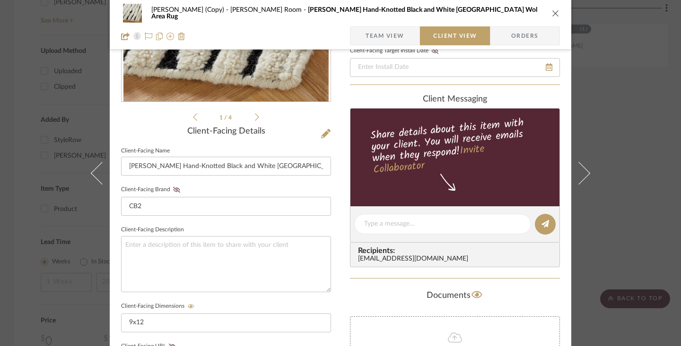
scroll to position [190, 0]
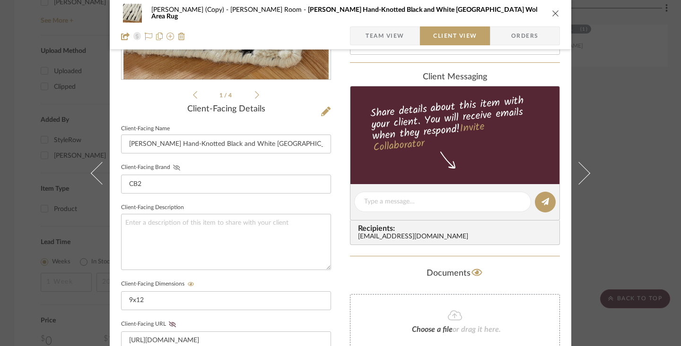
click at [174, 165] on icon at bounding box center [176, 168] width 7 height 6
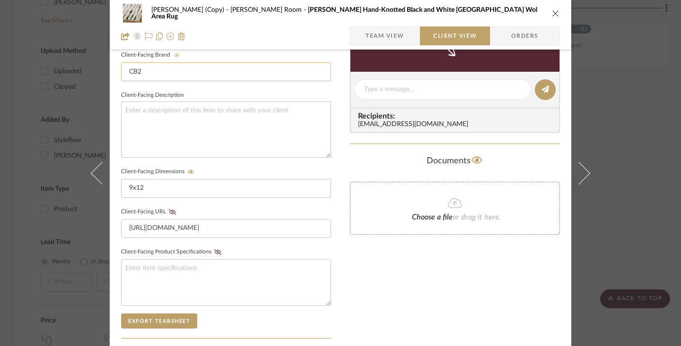
scroll to position [310, 0]
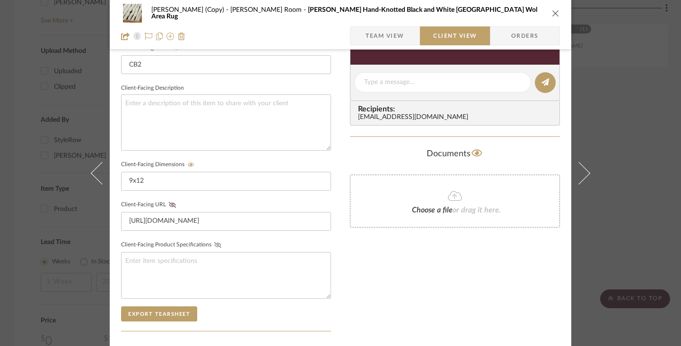
click at [215, 244] on icon at bounding box center [217, 245] width 7 height 6
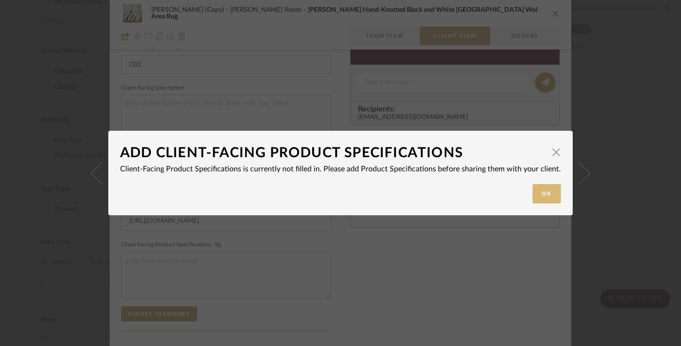
click at [546, 193] on button "Ok" at bounding box center [546, 193] width 28 height 19
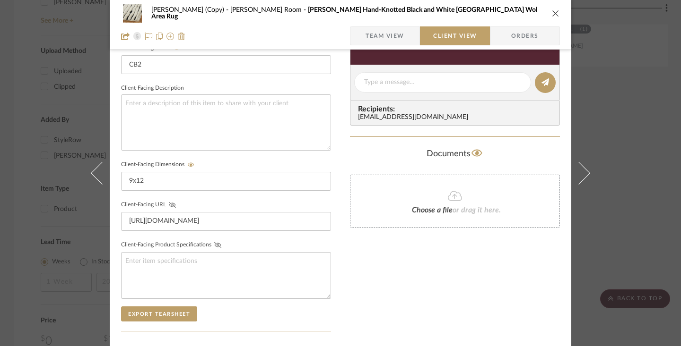
click at [171, 205] on icon at bounding box center [172, 205] width 7 height 6
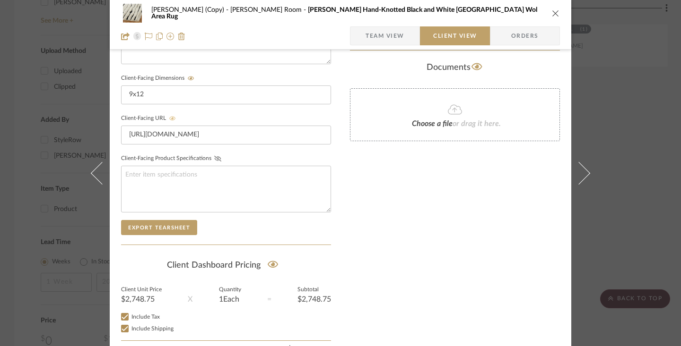
scroll to position [447, 0]
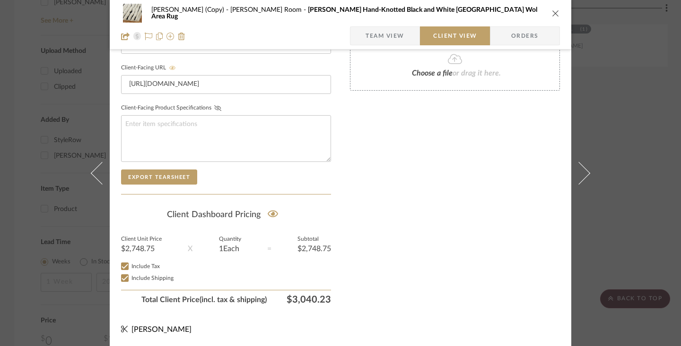
click at [553, 11] on icon "close" at bounding box center [556, 13] width 8 height 8
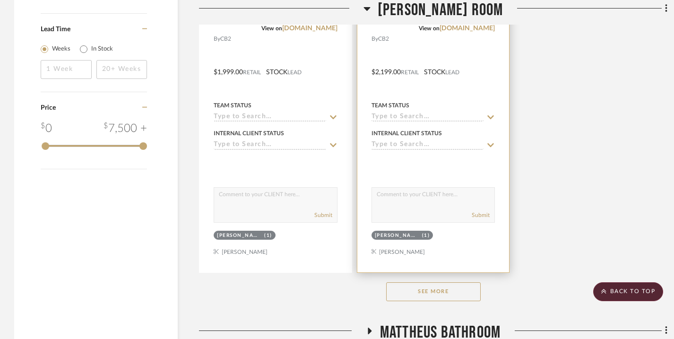
scroll to position [1867, 0]
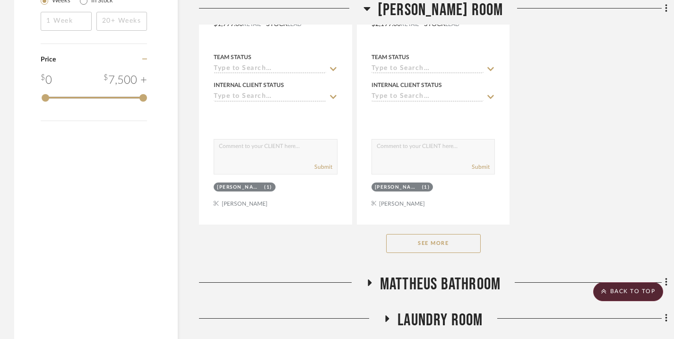
click at [448, 238] on button "See More" at bounding box center [433, 243] width 95 height 19
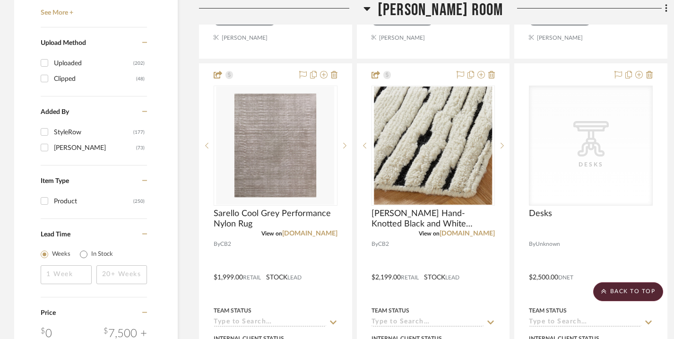
scroll to position [1601, 0]
